Goal: Task Accomplishment & Management: Manage account settings

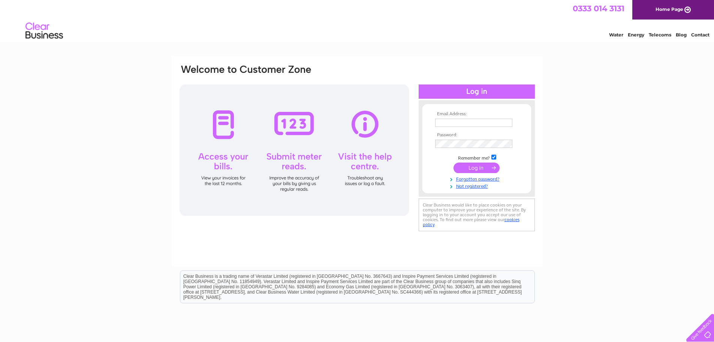
type input "[PERSON_NAME][EMAIL_ADDRESS][PERSON_NAME][DOMAIN_NAME]"
click at [476, 168] on input "submit" at bounding box center [477, 167] width 46 height 10
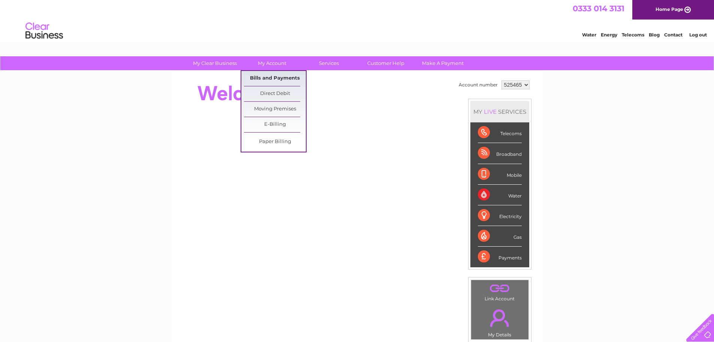
click at [276, 74] on link "Bills and Payments" at bounding box center [275, 78] width 62 height 15
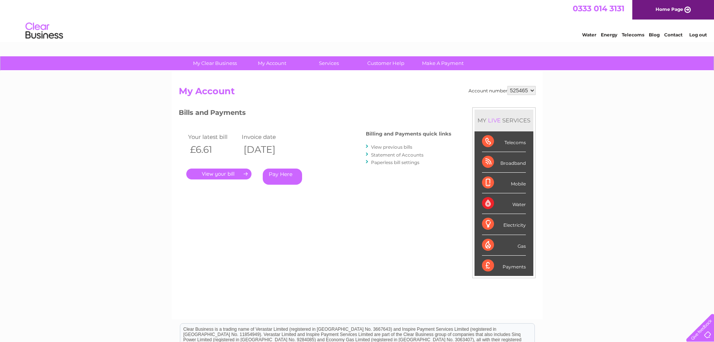
click at [206, 171] on link "." at bounding box center [218, 173] width 65 height 11
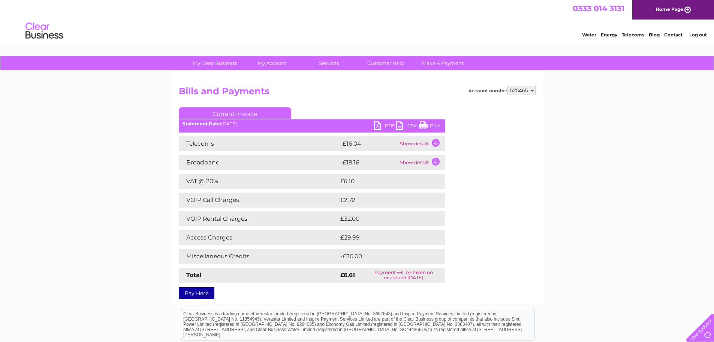
click at [378, 126] on link "PDF" at bounding box center [385, 126] width 22 height 11
